Goal: Transaction & Acquisition: Book appointment/travel/reservation

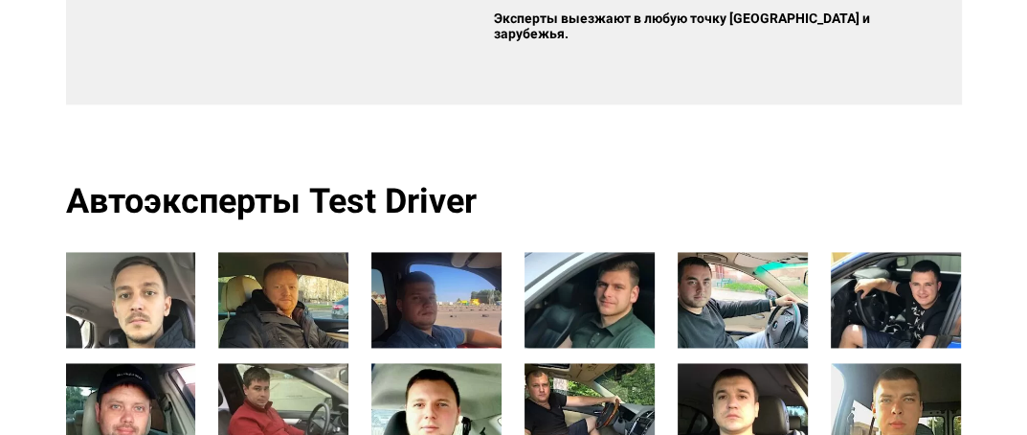
scroll to position [2011, 0]
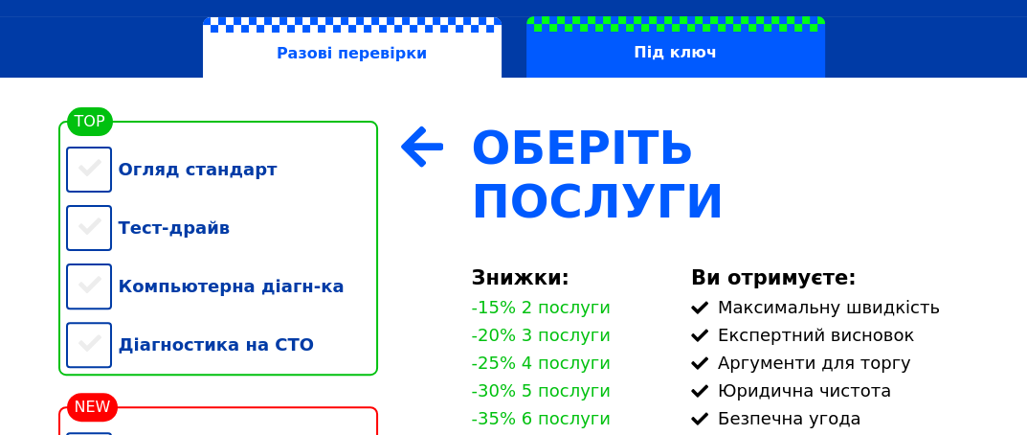
scroll to position [383, 0]
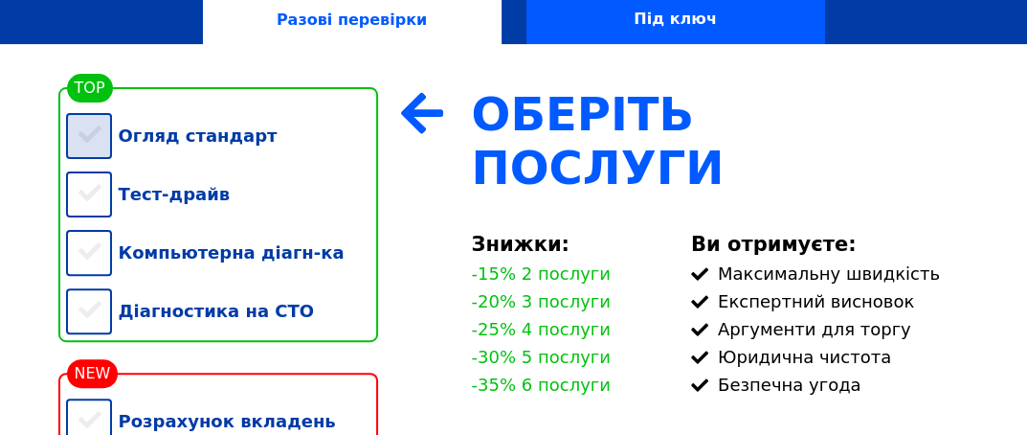
click at [102, 134] on div "Огляд стандарт" at bounding box center [222, 135] width 312 height 58
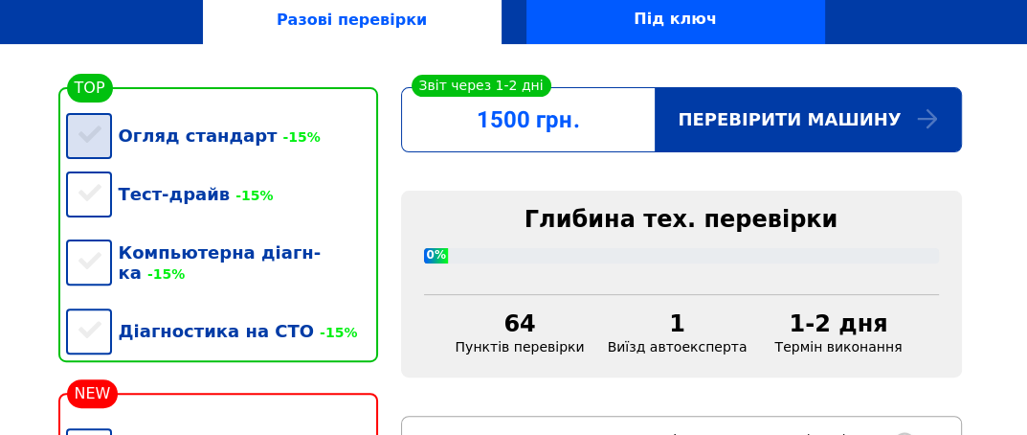
click at [90, 136] on div "Огляд стандарт -15%" at bounding box center [222, 135] width 312 height 58
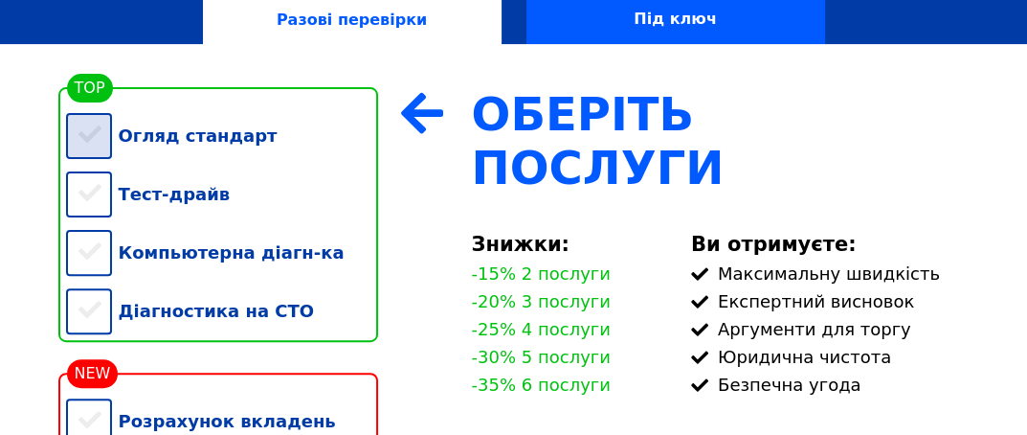
click at [90, 136] on div "Огляд стандарт" at bounding box center [222, 135] width 312 height 58
click at [91, 136] on div "Огляд стандарт" at bounding box center [222, 135] width 312 height 58
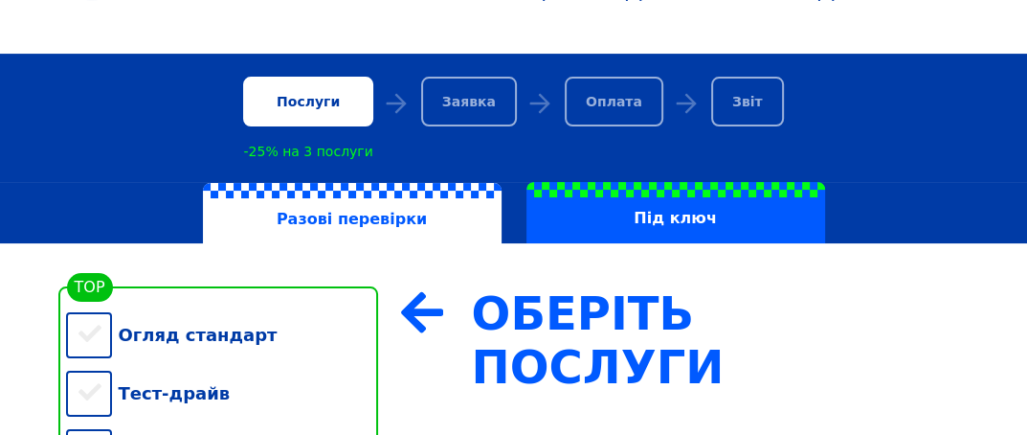
scroll to position [287, 0]
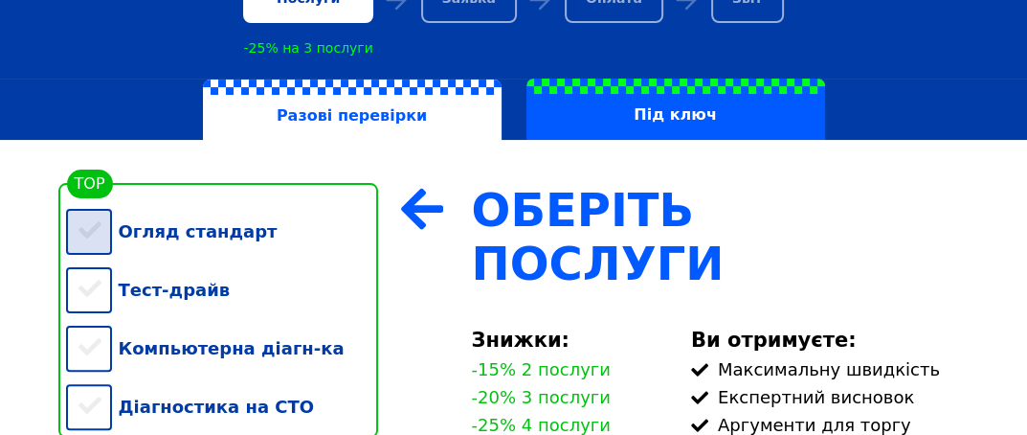
click at [92, 243] on div "Огляд стандарт" at bounding box center [222, 231] width 312 height 58
click at [88, 240] on div "Огляд стандарт" at bounding box center [222, 231] width 312 height 58
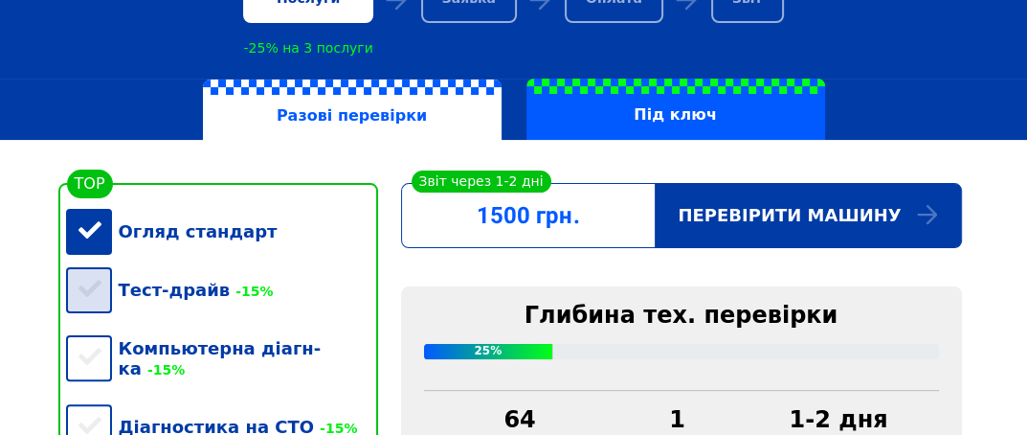
click at [87, 304] on div "Тест-драйв -15%" at bounding box center [222, 289] width 312 height 58
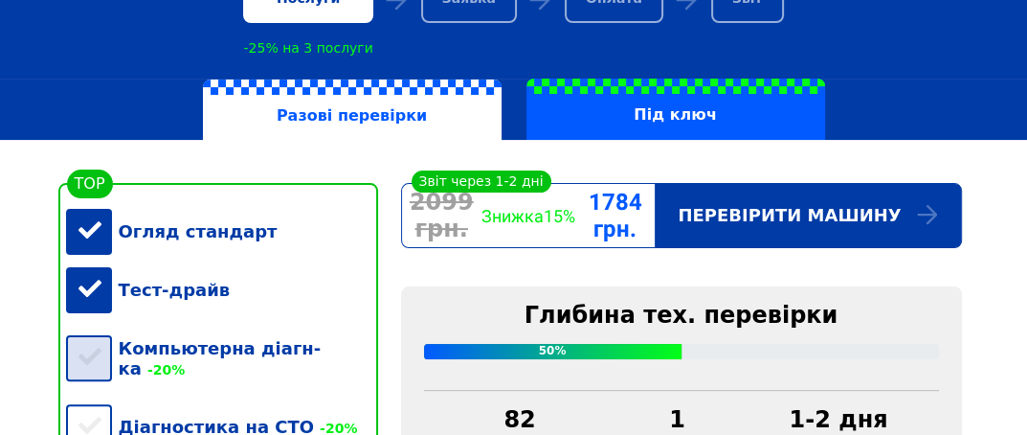
click at [94, 349] on div "Компьютерна діагн-ка -20%" at bounding box center [222, 358] width 312 height 79
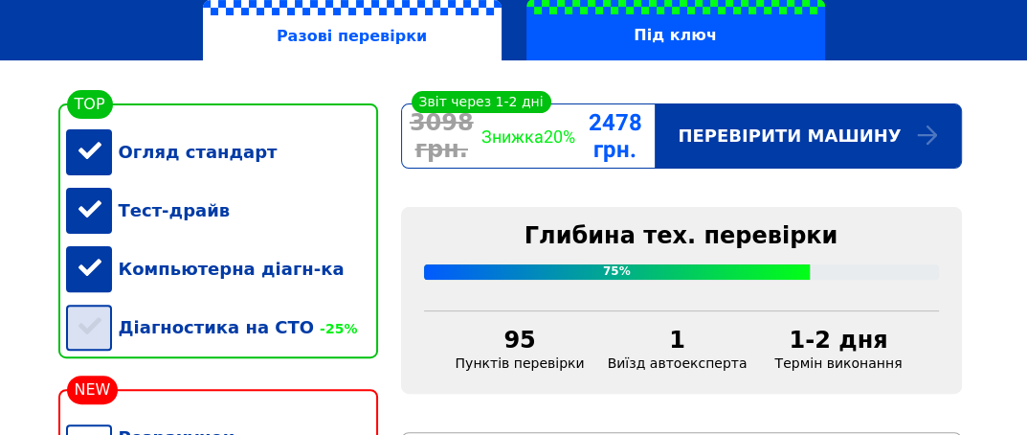
scroll to position [479, 0]
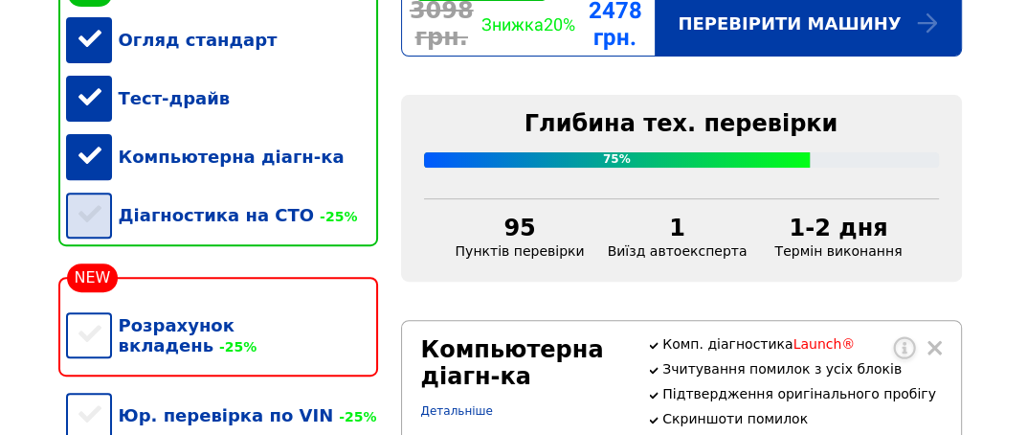
click at [94, 221] on div "Діагностика на СТО -25%" at bounding box center [222, 215] width 312 height 58
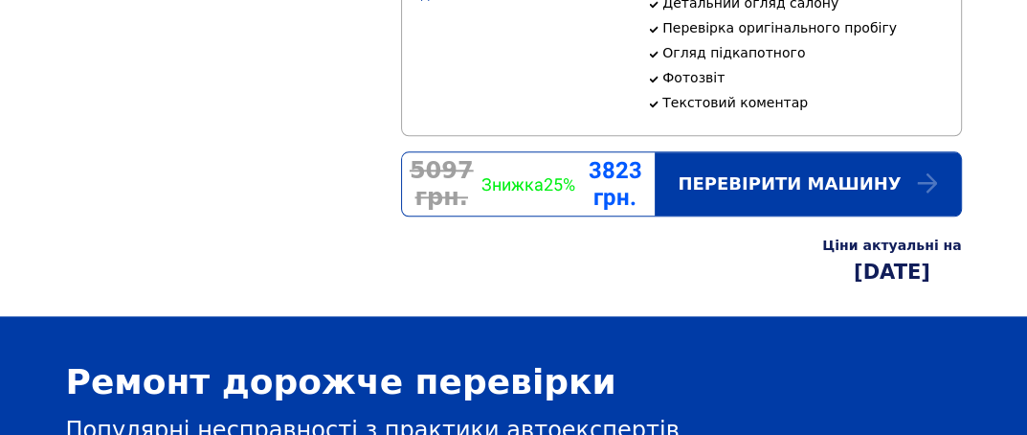
scroll to position [1532, 0]
